Goal: Task Accomplishment & Management: Complete application form

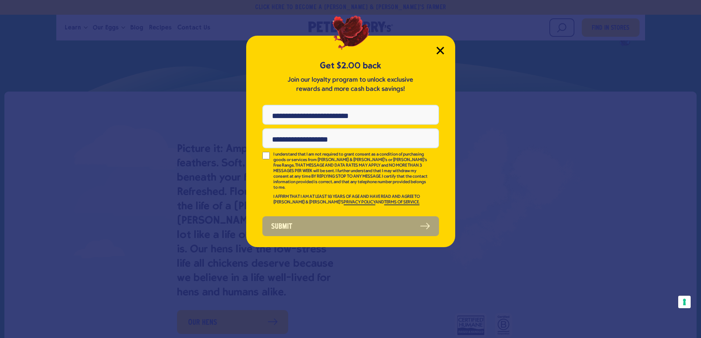
click at [443, 50] on icon "Close Modal" at bounding box center [440, 51] width 8 height 8
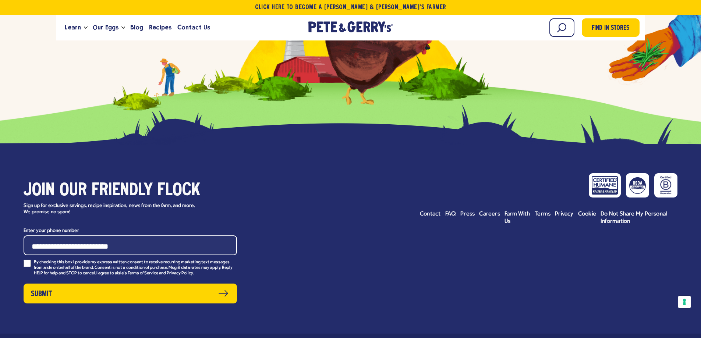
scroll to position [3276, 0]
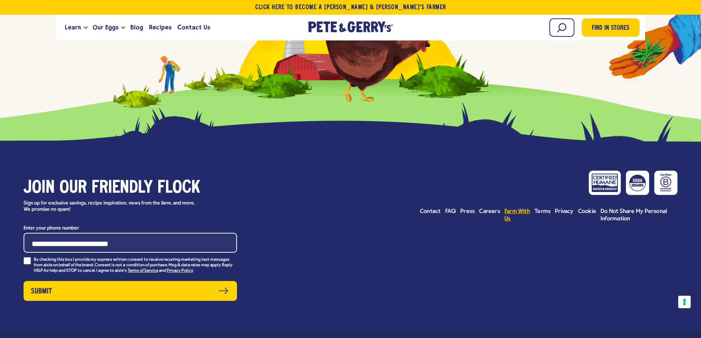
click at [506, 222] on span "Farm With Us" at bounding box center [516, 215] width 25 height 13
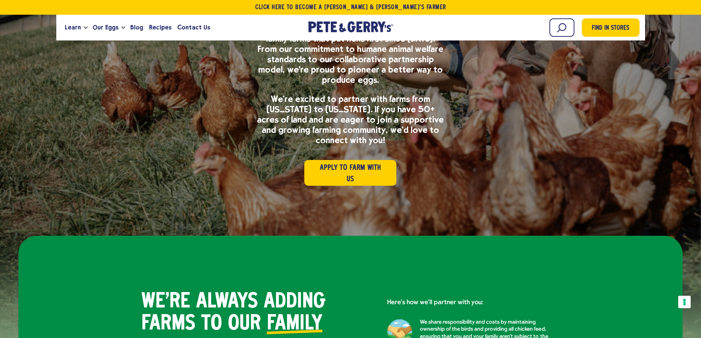
scroll to position [184, 0]
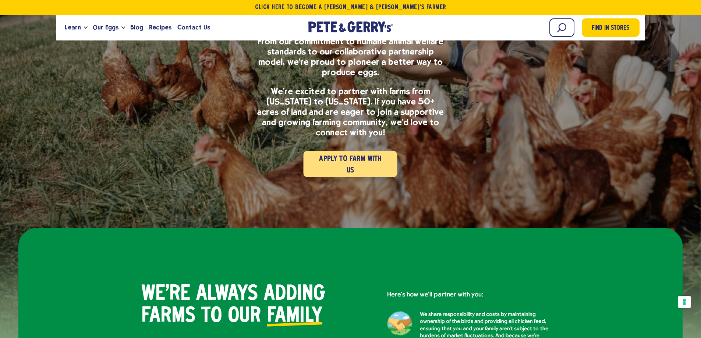
click at [317, 156] on span "Apply to Farm with Us" at bounding box center [350, 164] width 72 height 23
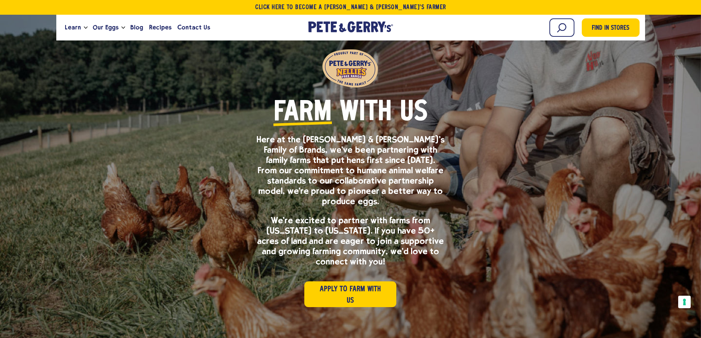
scroll to position [147, 0]
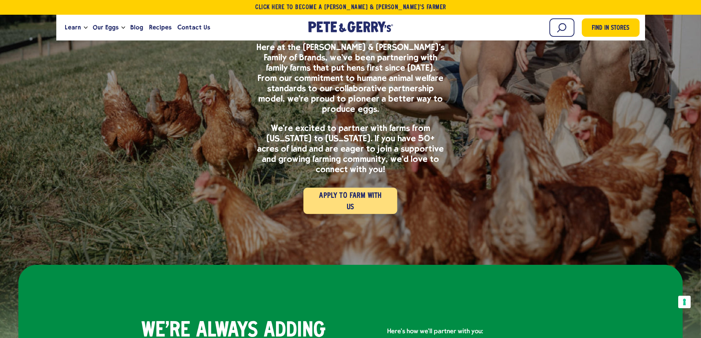
click at [360, 190] on span "Apply to Farm with Us" at bounding box center [350, 201] width 72 height 23
click at [354, 191] on span "Apply to Farm with Us" at bounding box center [350, 201] width 72 height 23
click at [347, 190] on span "Apply to Farm with Us" at bounding box center [350, 201] width 72 height 23
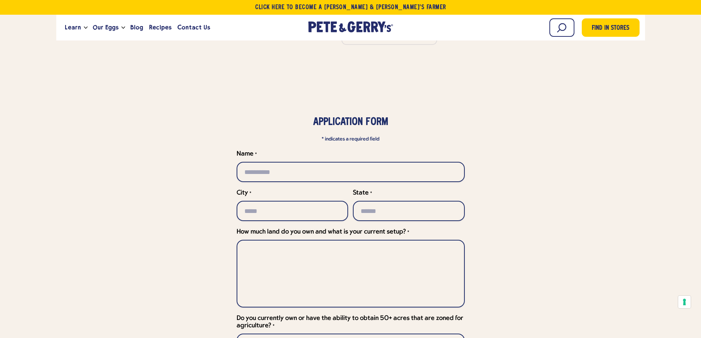
scroll to position [2207, 0]
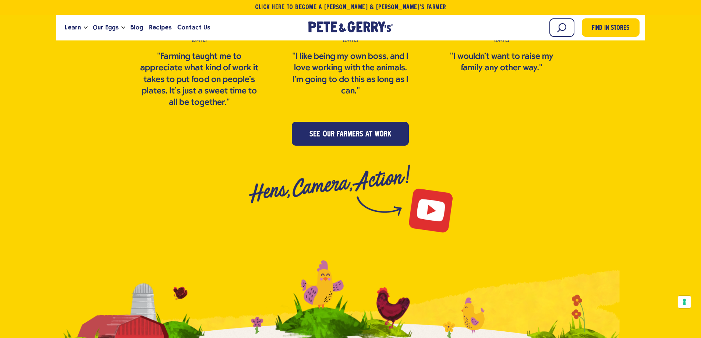
scroll to position [1655, 0]
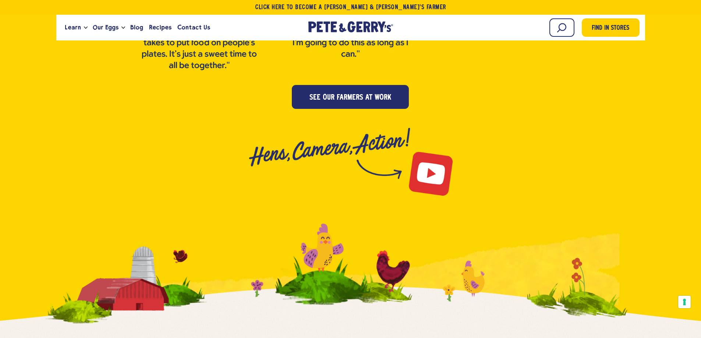
click at [430, 145] on link at bounding box center [351, 162] width 206 height 70
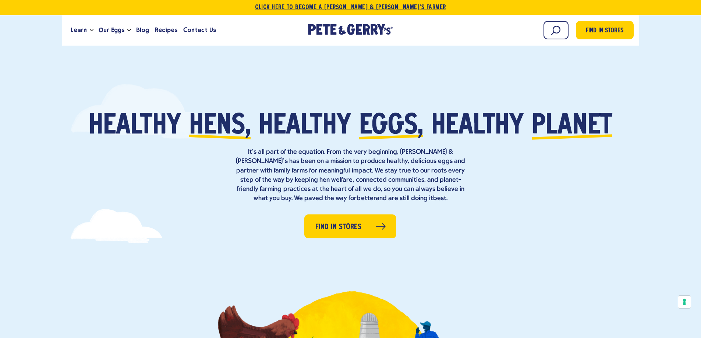
click at [328, 5] on link "Click Here To Become a [PERSON_NAME] & [PERSON_NAME]’s Farmer" at bounding box center [350, 7] width 701 height 15
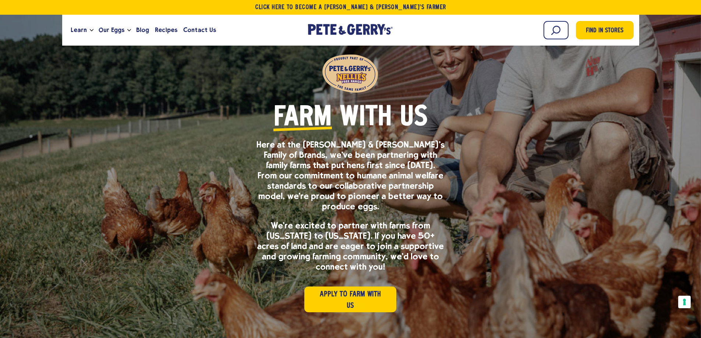
scroll to position [37, 0]
